Goal: Register for event/course

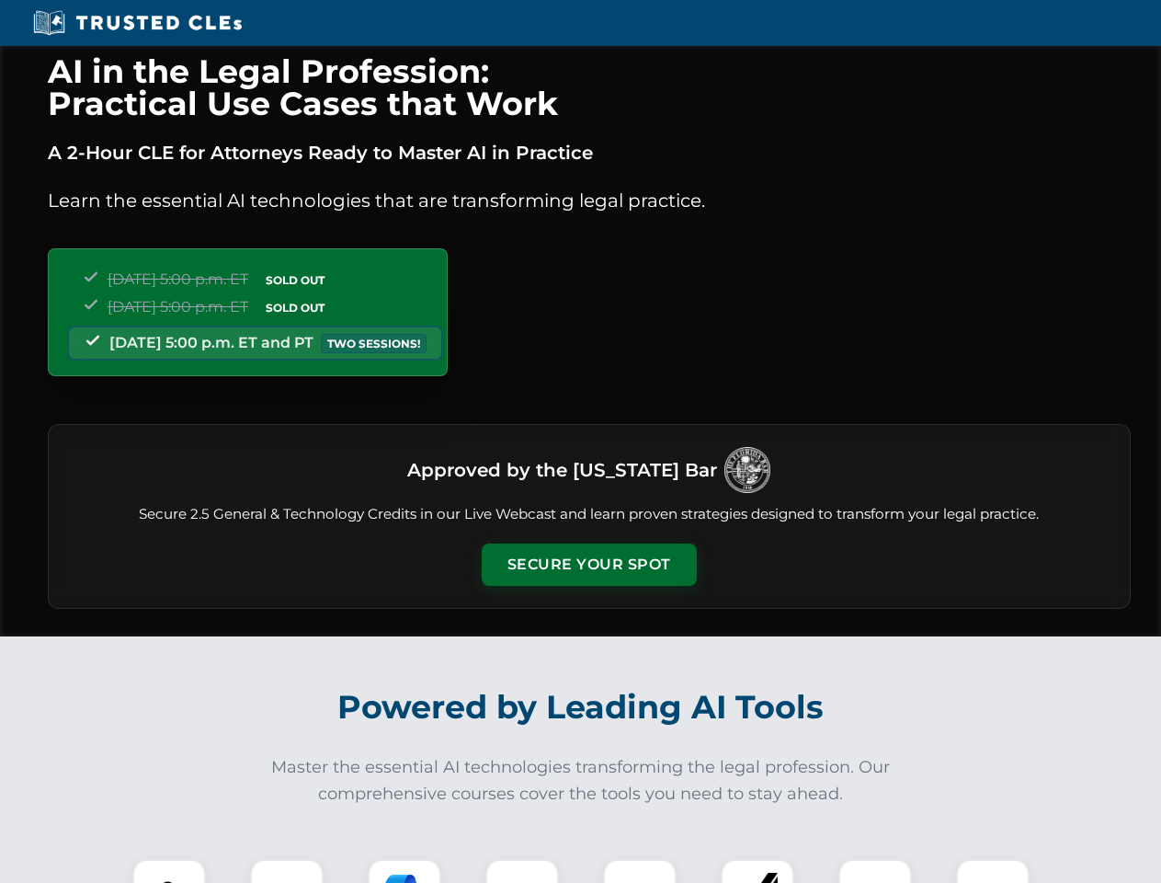
click at [589, 565] on button "Secure Your Spot" at bounding box center [589, 564] width 215 height 42
click at [169, 871] on img at bounding box center [169, 895] width 53 height 53
click at [287, 871] on div at bounding box center [287, 896] width 74 height 74
